Goal: Information Seeking & Learning: Learn about a topic

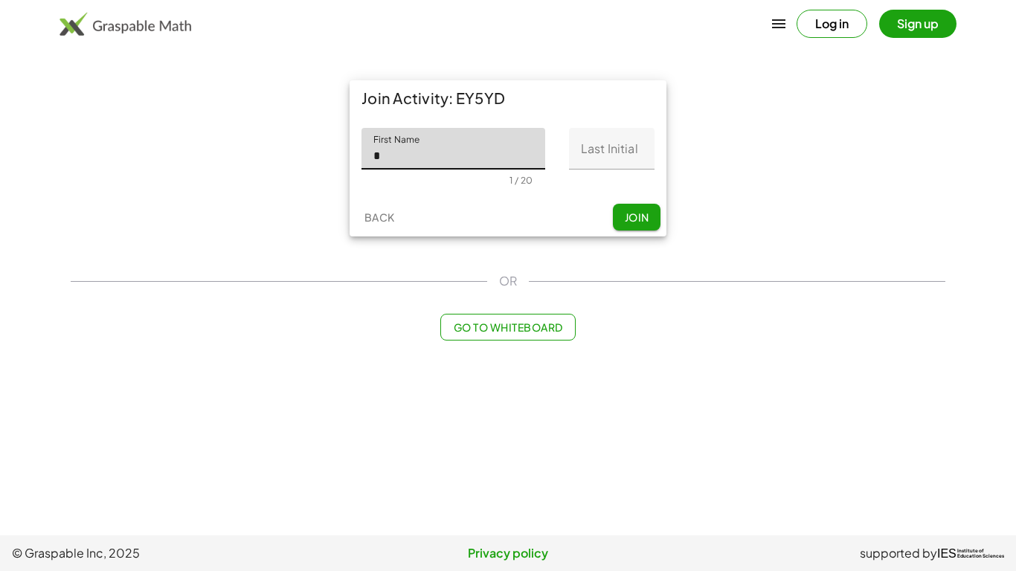
type input "*****"
click at [604, 149] on input "Last Initial" at bounding box center [611, 149] width 85 height 42
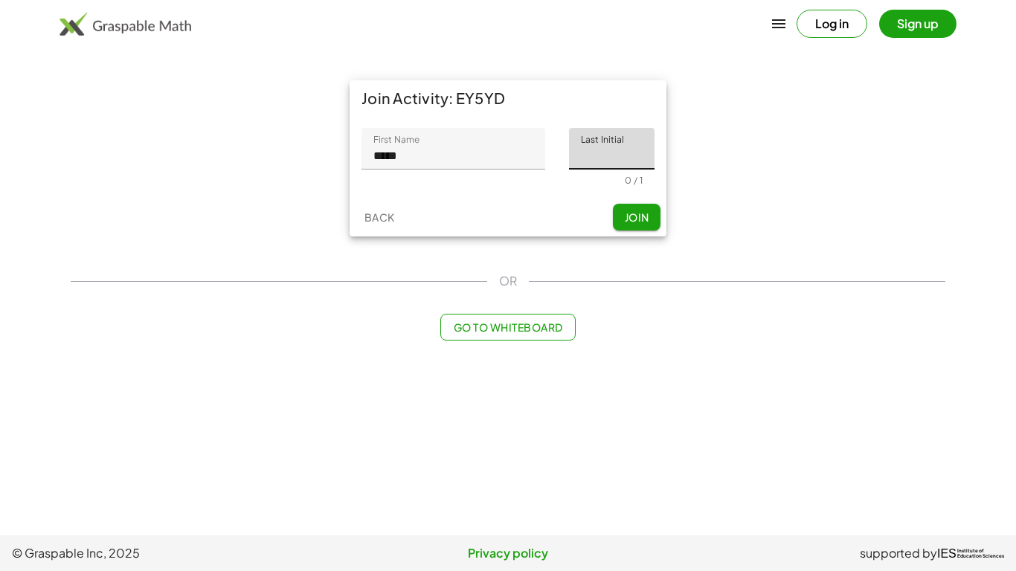
type input "*"
click at [624, 210] on span "Join" at bounding box center [636, 216] width 25 height 13
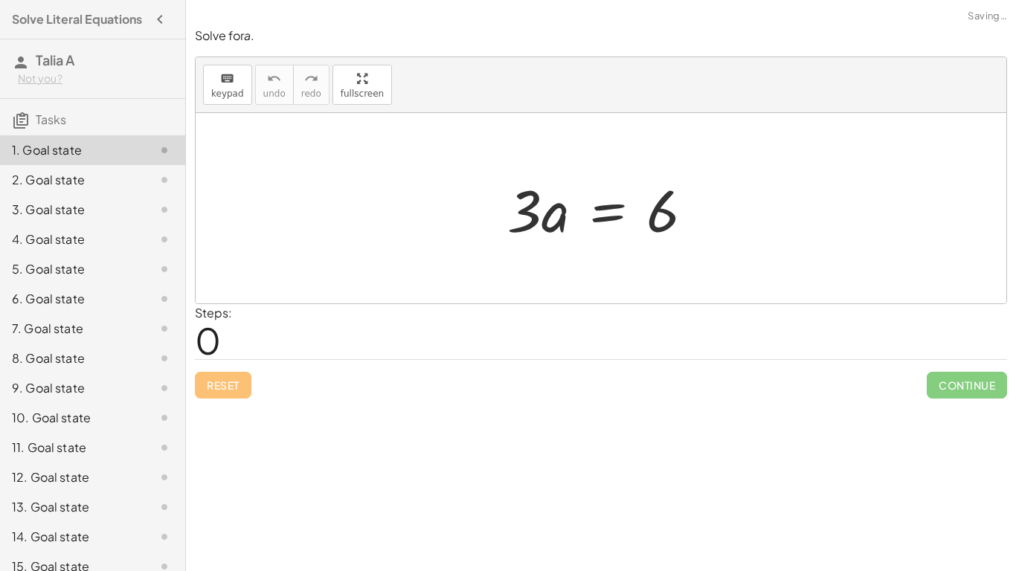
scroll to position [76, 0]
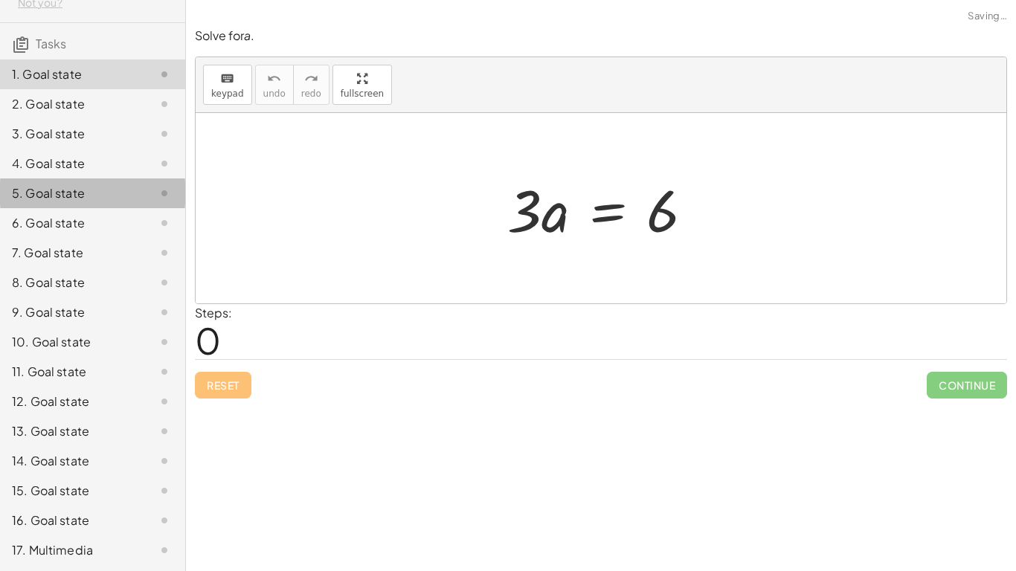
click at [135, 238] on div "5. Goal state" at bounding box center [92, 253] width 185 height 30
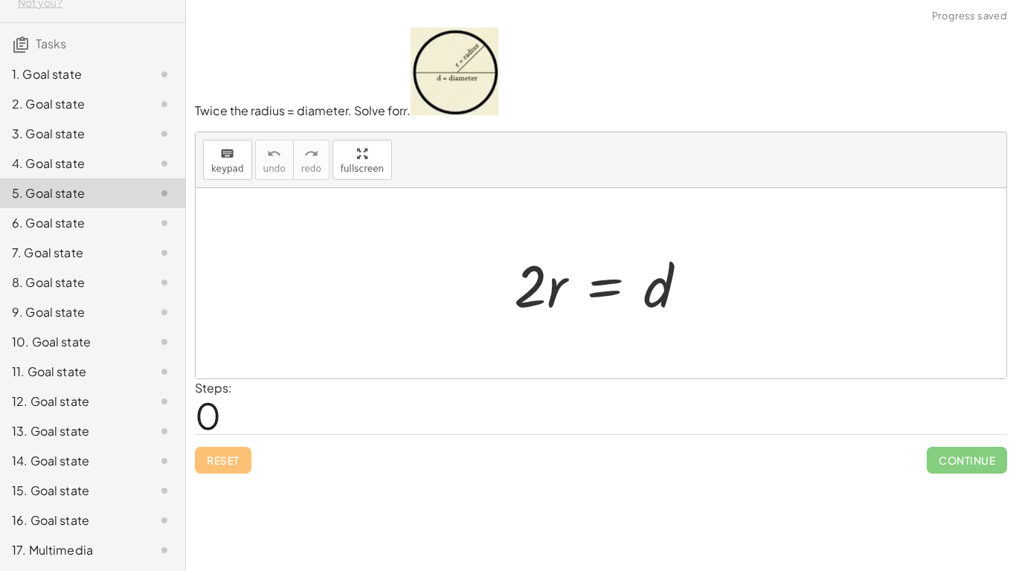
click at [126, 143] on div "3. Goal state" at bounding box center [72, 134] width 120 height 18
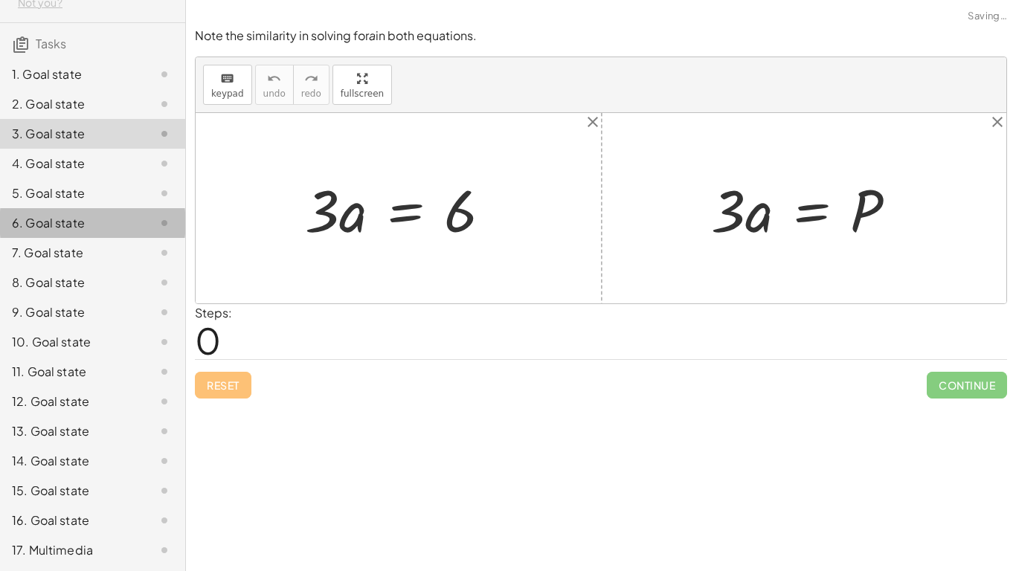
click at [142, 268] on div "6. Goal state" at bounding box center [92, 283] width 185 height 30
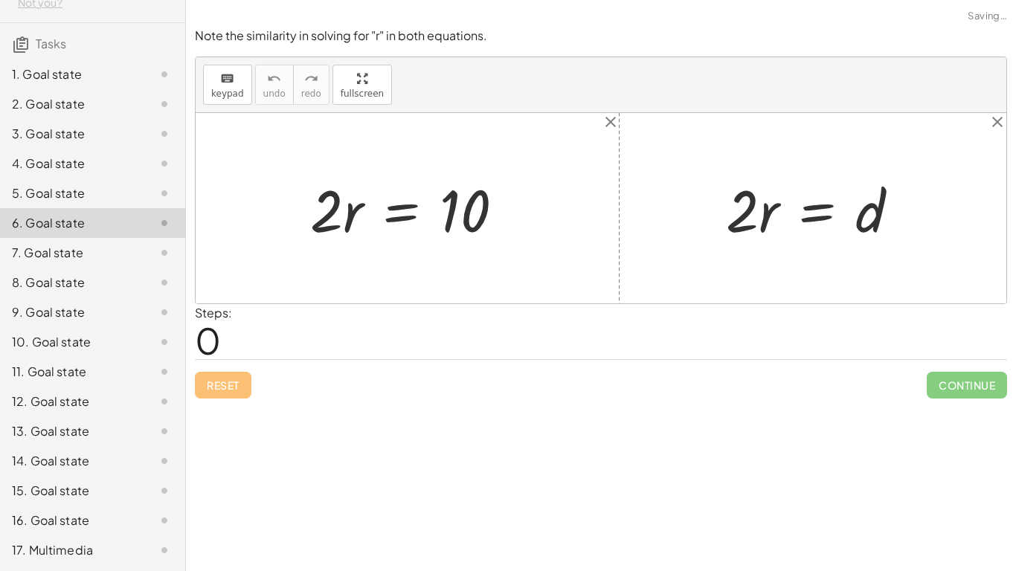
click at [124, 276] on div "8. Goal state" at bounding box center [72, 283] width 120 height 18
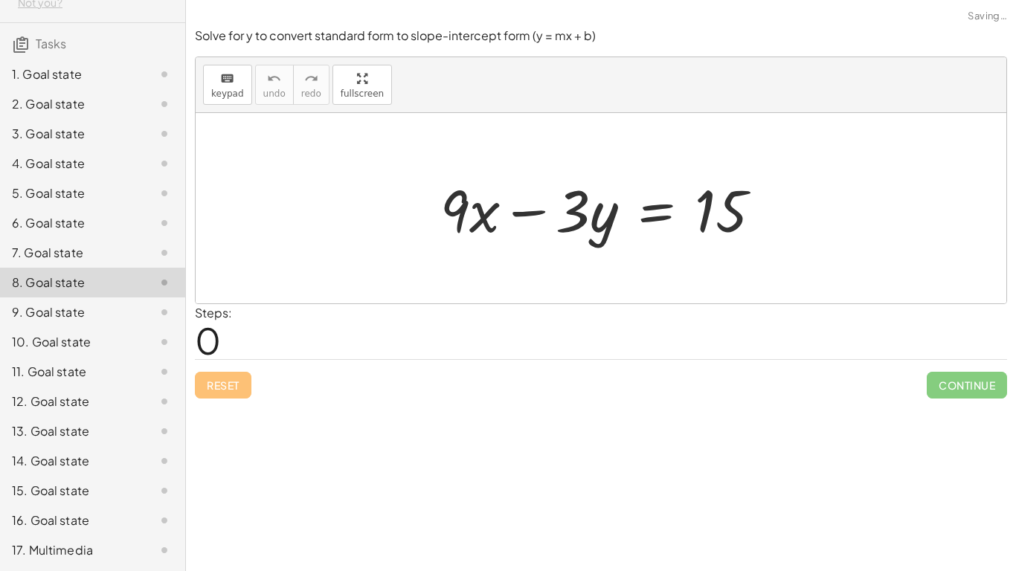
scroll to position [0, 0]
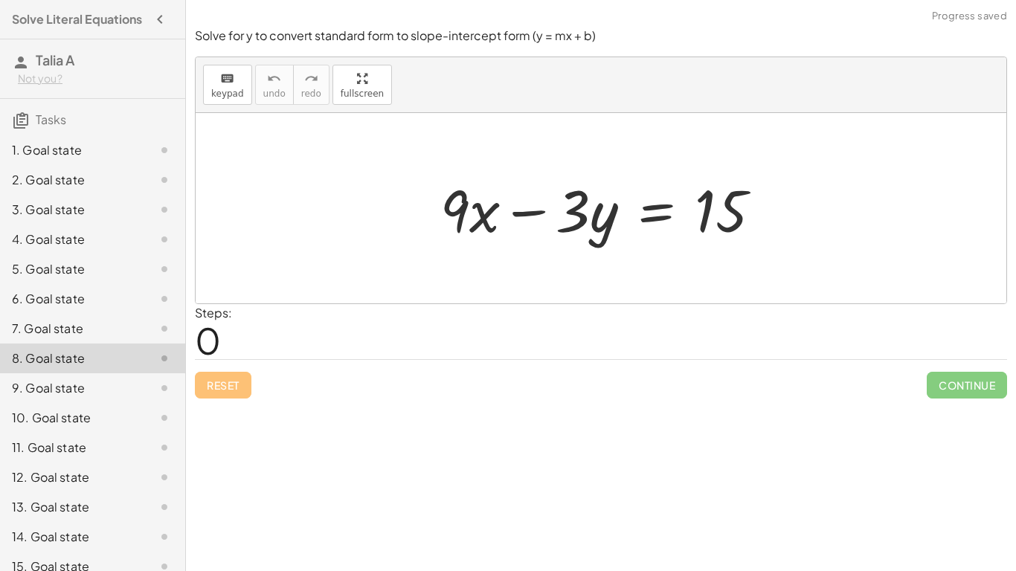
click at [88, 156] on div "1. Goal state" at bounding box center [72, 150] width 120 height 18
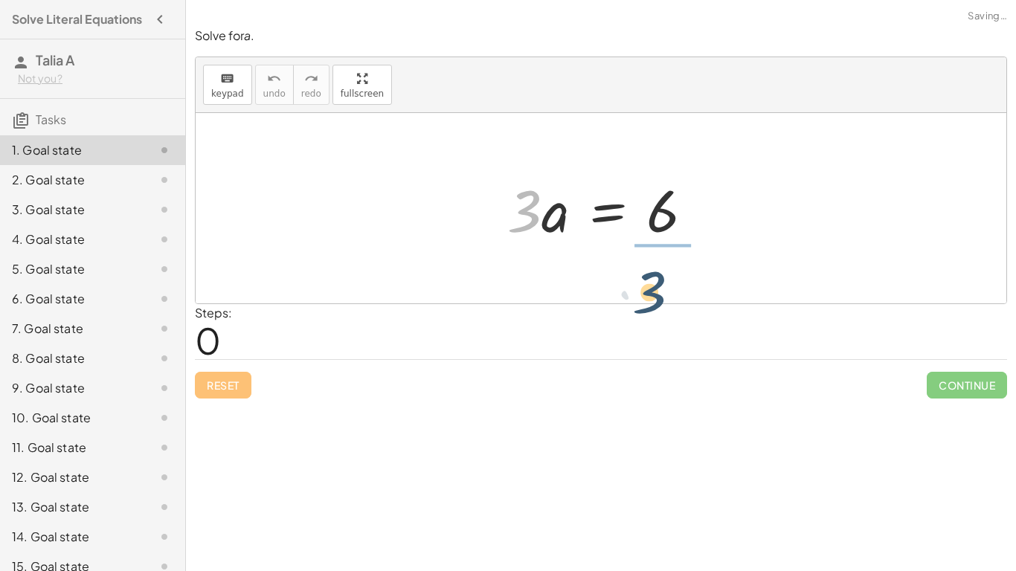
drag, startPoint x: 517, startPoint y: 195, endPoint x: 652, endPoint y: 275, distance: 156.7
click at [652, 275] on div "· 3 · 3 · a = 6" at bounding box center [601, 208] width 810 height 190
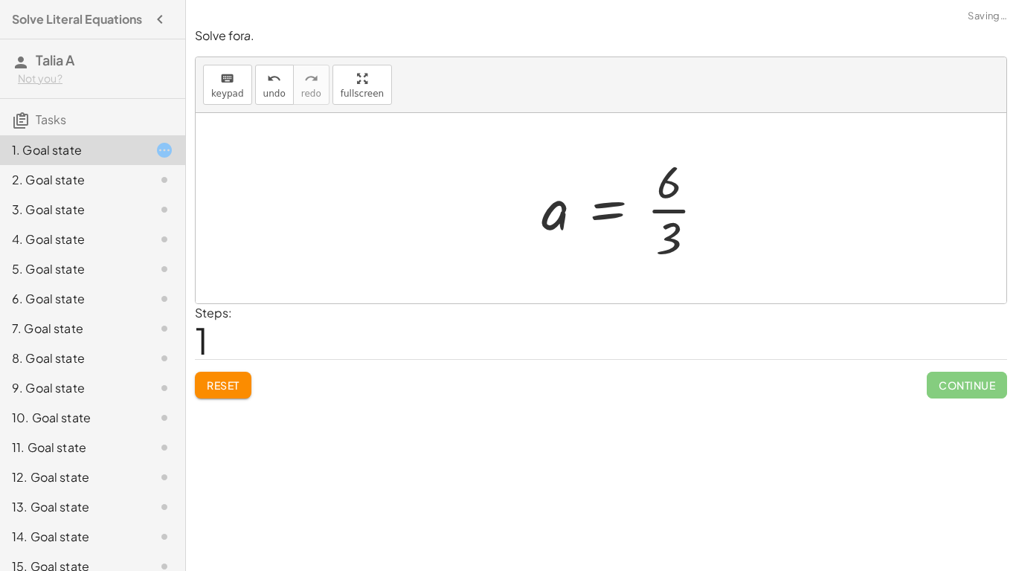
click at [665, 210] on div at bounding box center [629, 208] width 191 height 114
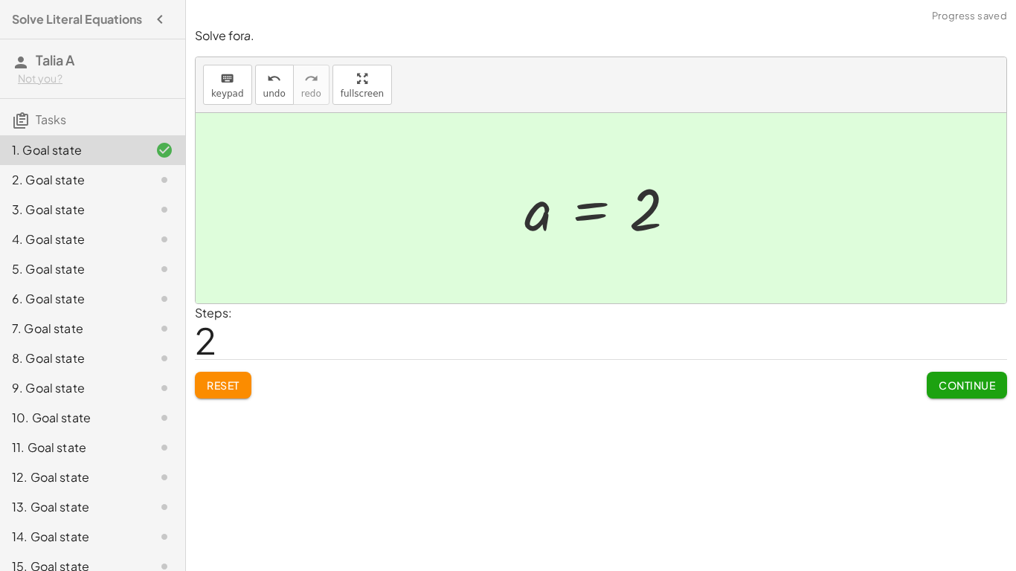
click at [962, 392] on button "Continue" at bounding box center [966, 385] width 80 height 27
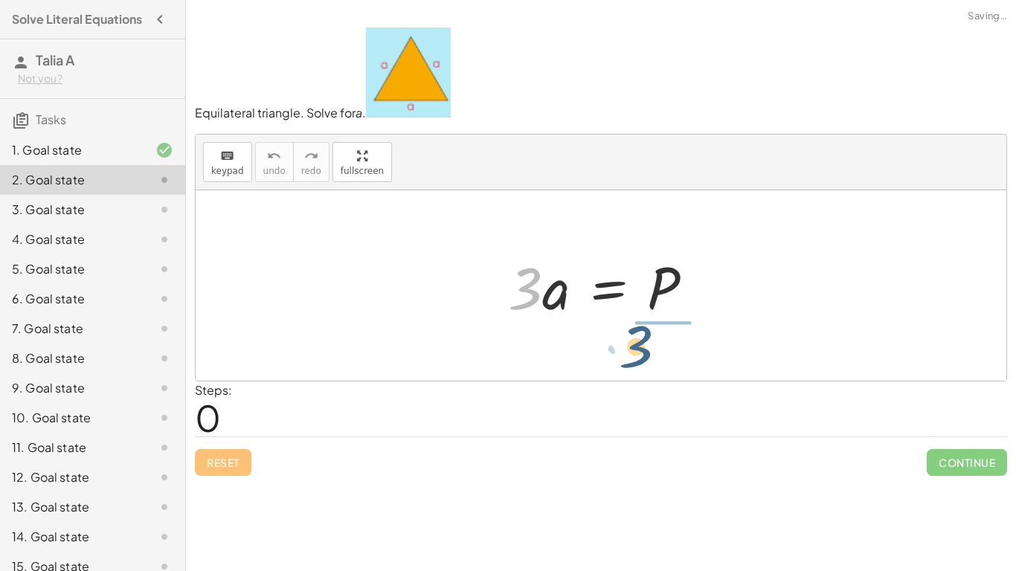
drag, startPoint x: 530, startPoint y: 274, endPoint x: 659, endPoint y: 329, distance: 140.6
click at [659, 329] on div "· 3 · 3 · a = P" at bounding box center [601, 285] width 810 height 190
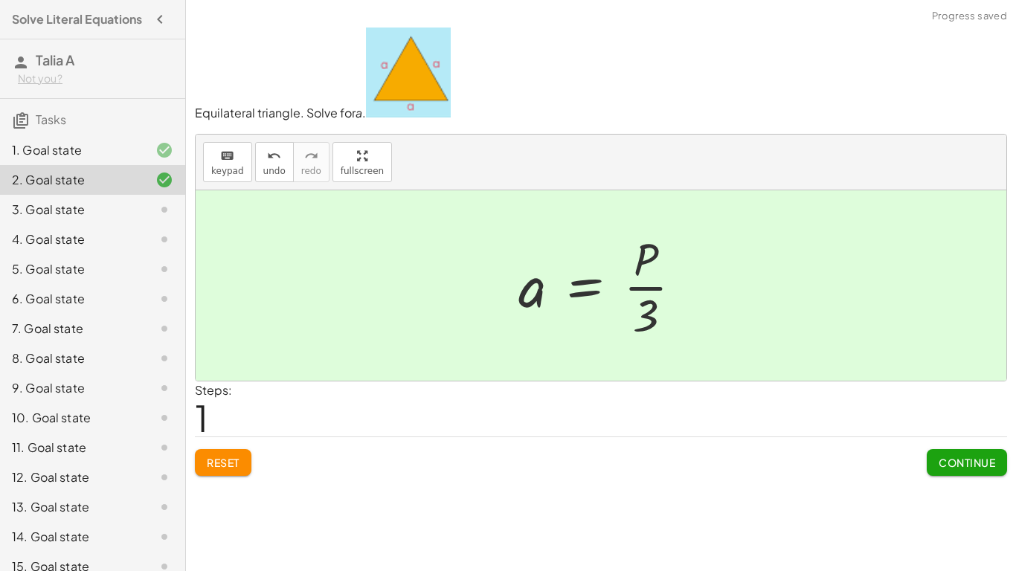
click at [948, 461] on span "Continue" at bounding box center [966, 462] width 57 height 13
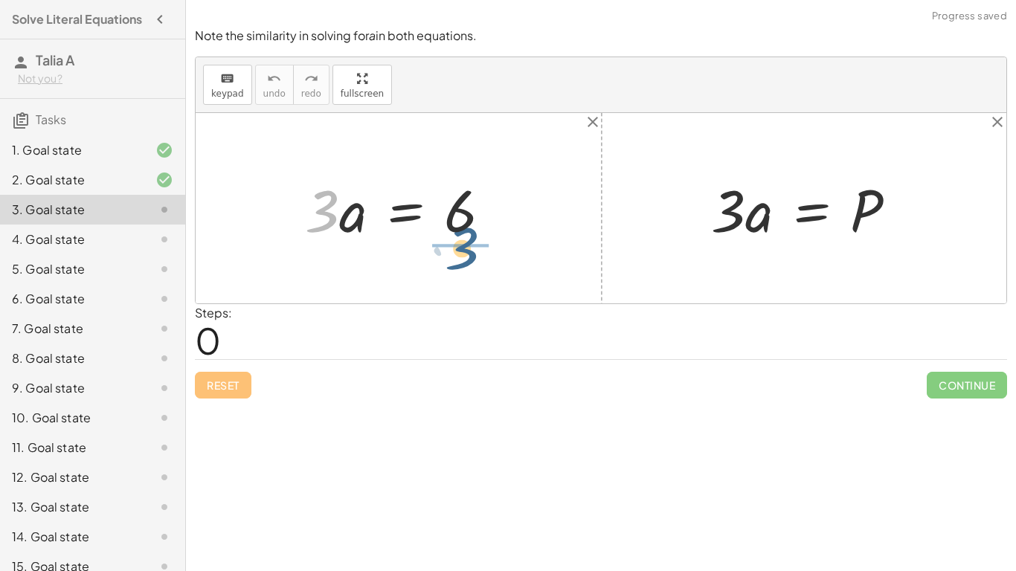
drag, startPoint x: 326, startPoint y: 215, endPoint x: 468, endPoint y: 252, distance: 146.8
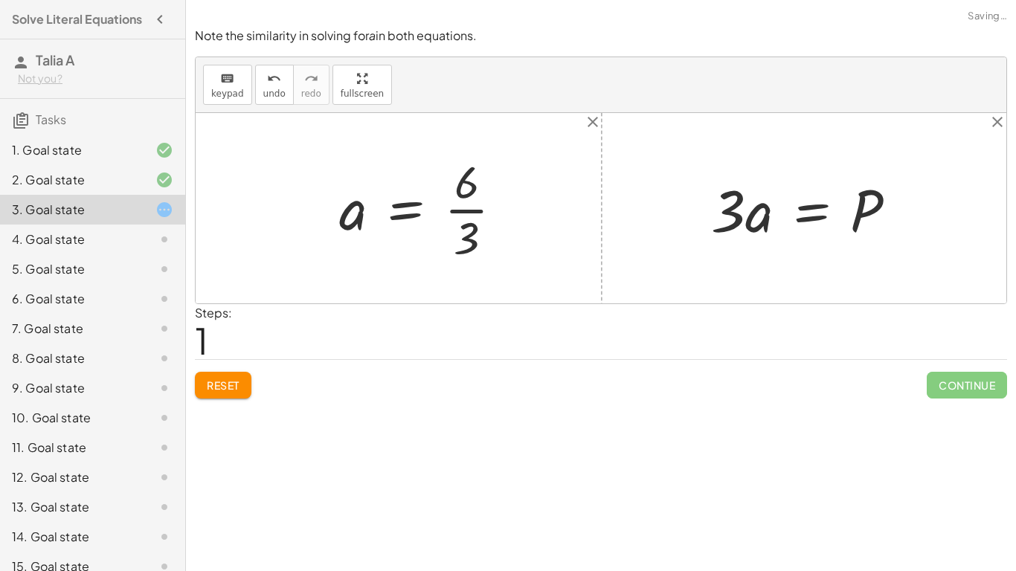
click at [464, 215] on div at bounding box center [427, 208] width 191 height 114
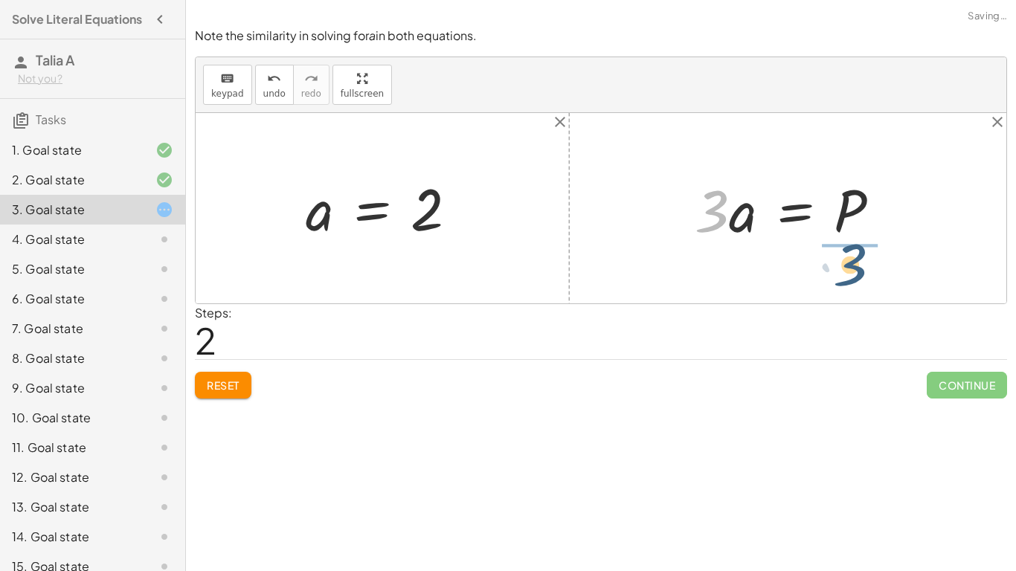
drag, startPoint x: 720, startPoint y: 219, endPoint x: 859, endPoint y: 272, distance: 148.7
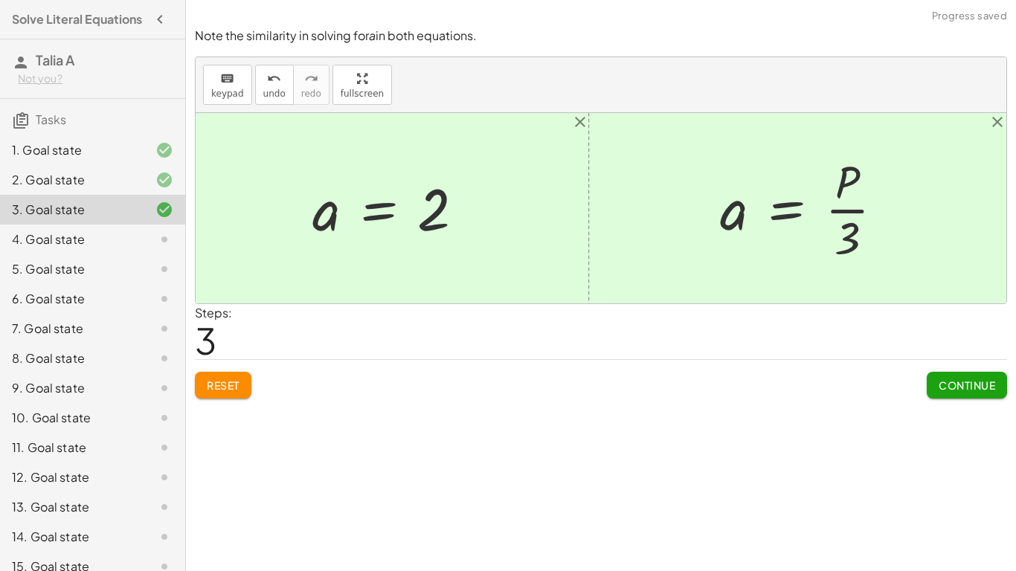
click at [945, 390] on span "Continue" at bounding box center [966, 384] width 57 height 13
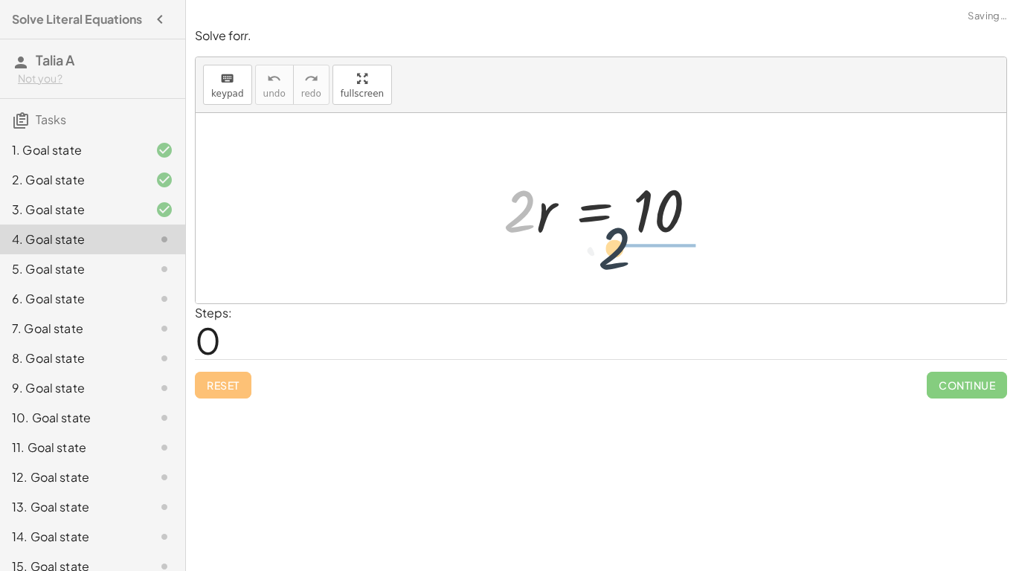
drag, startPoint x: 523, startPoint y: 223, endPoint x: 651, endPoint y: 264, distance: 135.0
click at [651, 264] on div "· 2 · 2 · r = 10" at bounding box center [601, 208] width 810 height 190
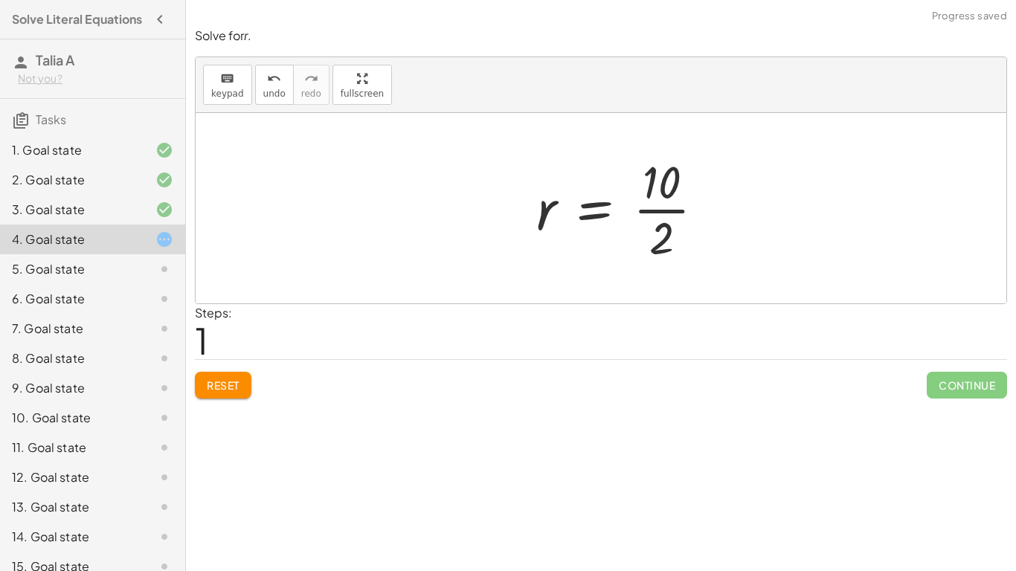
click at [655, 203] on div at bounding box center [626, 208] width 195 height 114
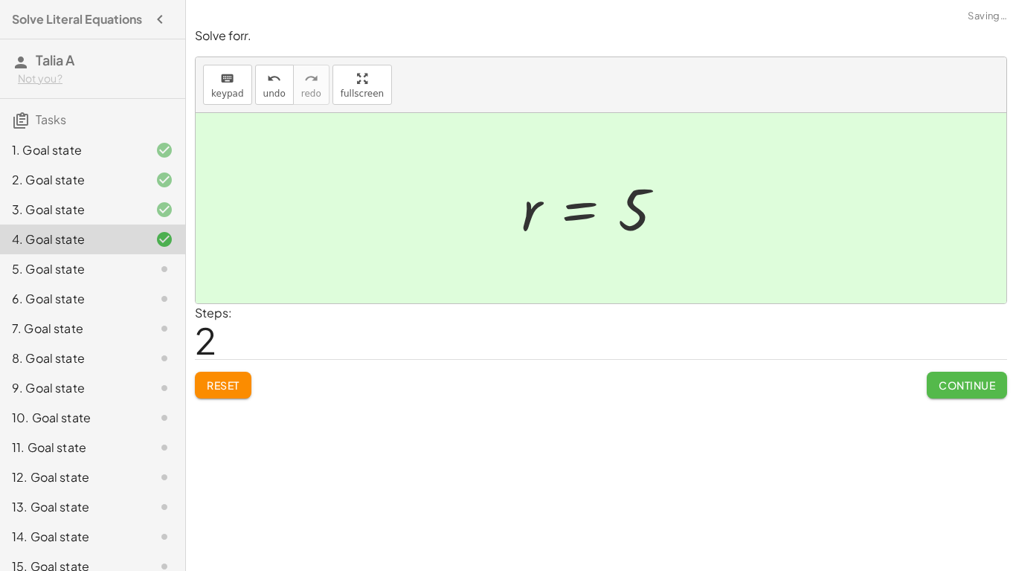
click at [943, 378] on span "Continue" at bounding box center [966, 384] width 57 height 13
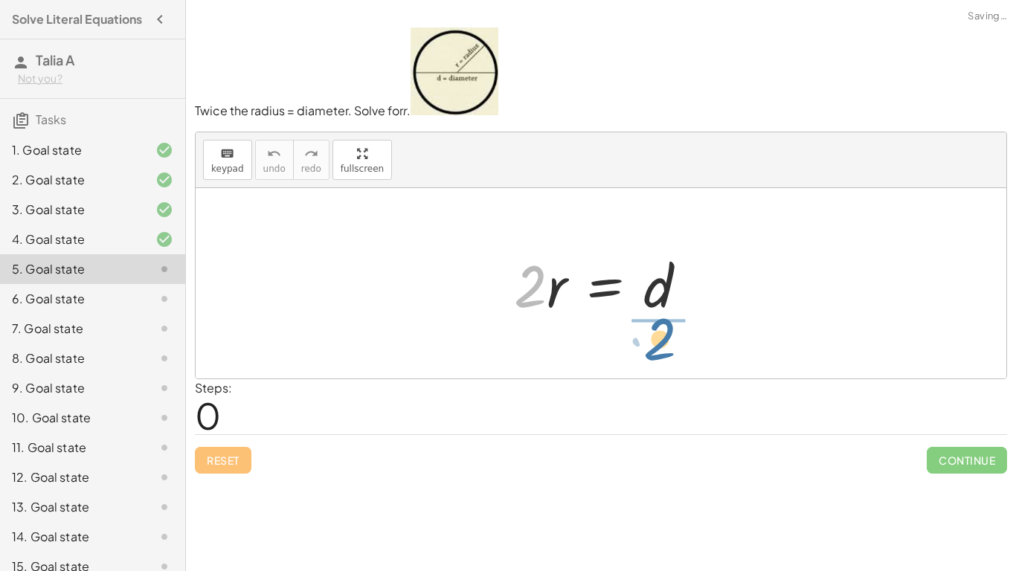
drag, startPoint x: 538, startPoint y: 283, endPoint x: 671, endPoint y: 337, distance: 142.7
click at [671, 337] on div "· 2 · 2 · r = d" at bounding box center [601, 283] width 810 height 190
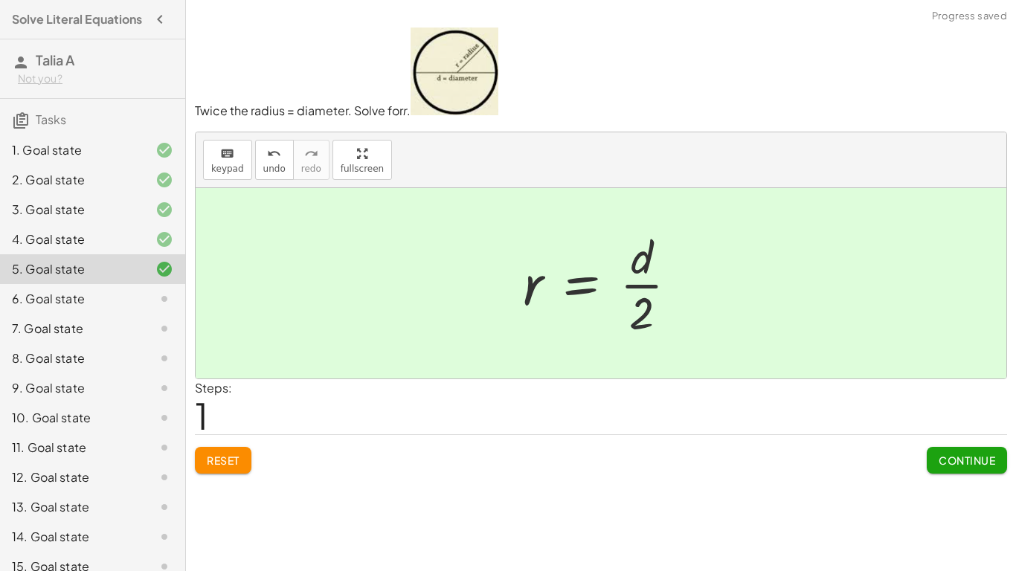
click at [961, 461] on span "Continue" at bounding box center [966, 459] width 57 height 13
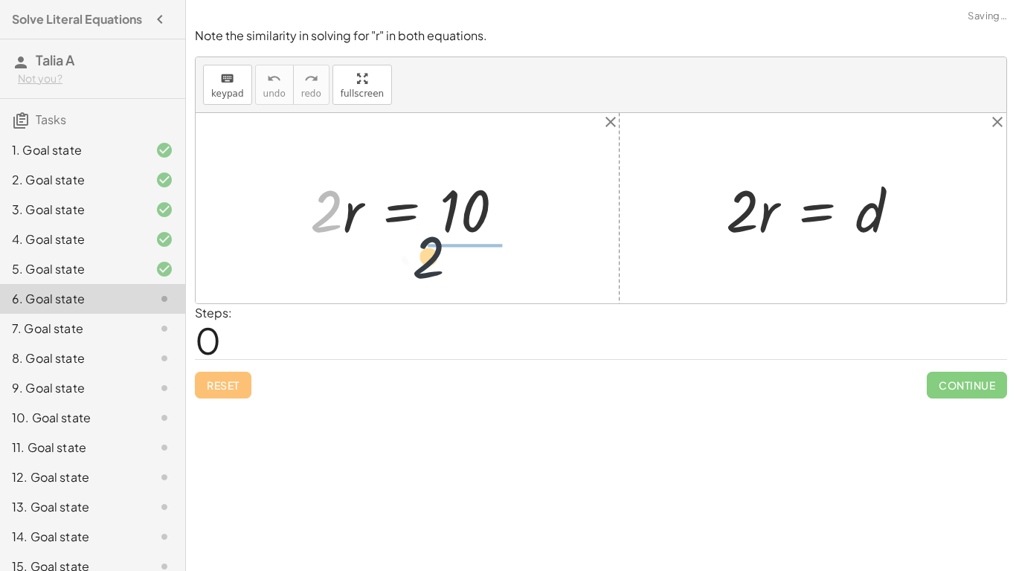
drag, startPoint x: 315, startPoint y: 222, endPoint x: 459, endPoint y: 269, distance: 151.9
click at [459, 269] on div "· 2 · 2 · r = 10 · 2 · r = d" at bounding box center [601, 208] width 810 height 190
